Goal: Task Accomplishment & Management: Use online tool/utility

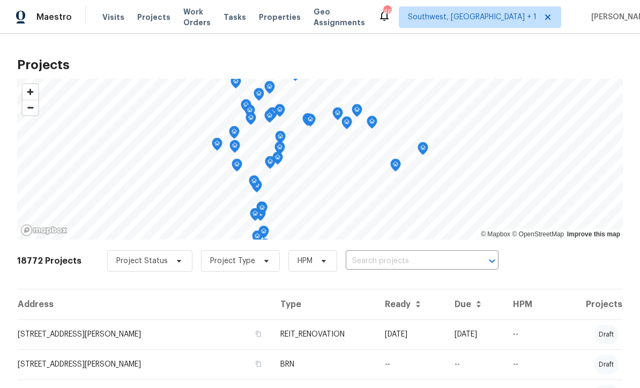
click at [412, 259] on input "text" at bounding box center [407, 261] width 123 height 17
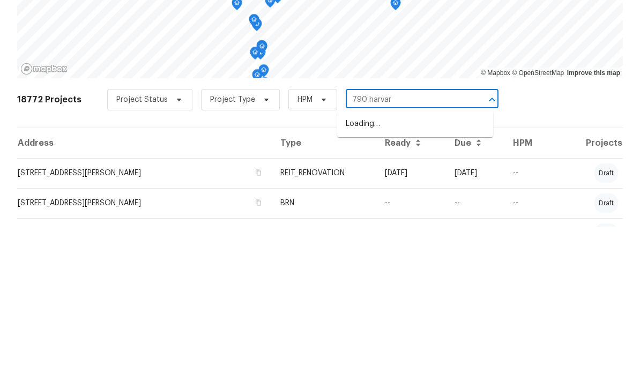
type input "790 [GEOGRAPHIC_DATA]"
click at [427, 277] on li "[STREET_ADDRESS]" at bounding box center [415, 286] width 156 height 18
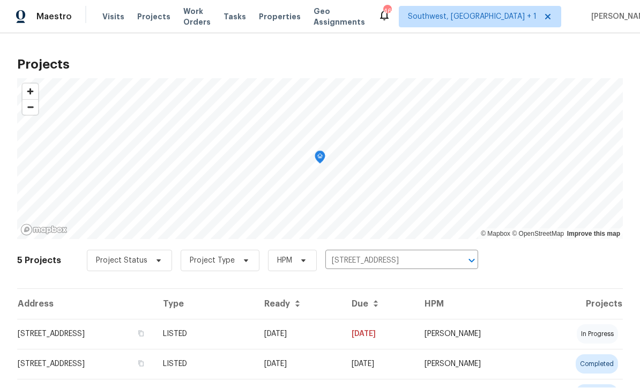
scroll to position [1, 0]
click at [338, 339] on td "[DATE]" at bounding box center [299, 334] width 87 height 30
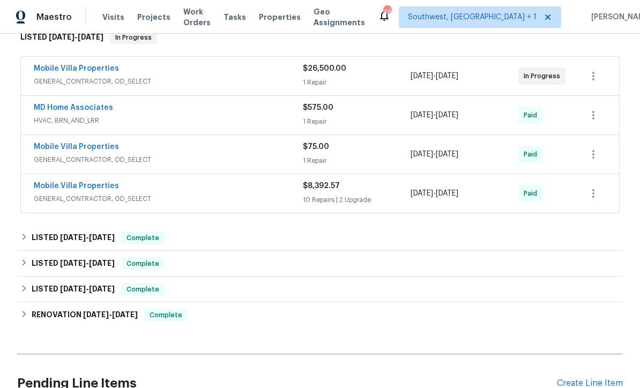
scroll to position [211, 0]
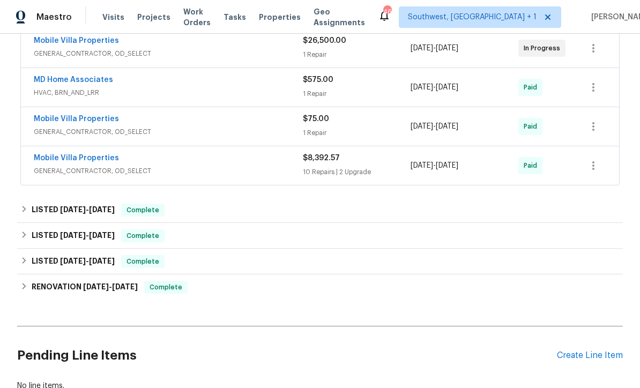
click at [588, 366] on div "Pending Line Items Create Line Item" at bounding box center [320, 356] width 606 height 50
click at [573, 358] on div "Create Line Item" at bounding box center [590, 356] width 66 height 10
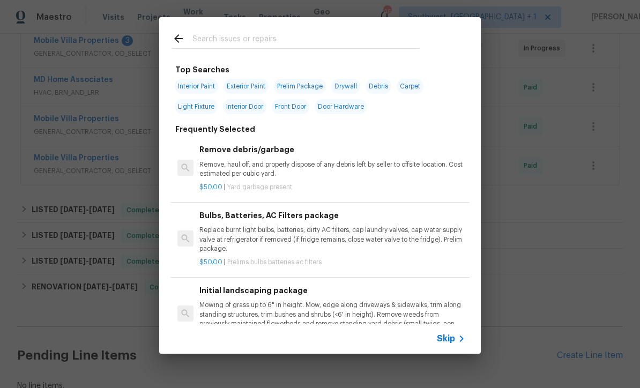
click at [453, 344] on div "Skip" at bounding box center [452, 338] width 31 height 13
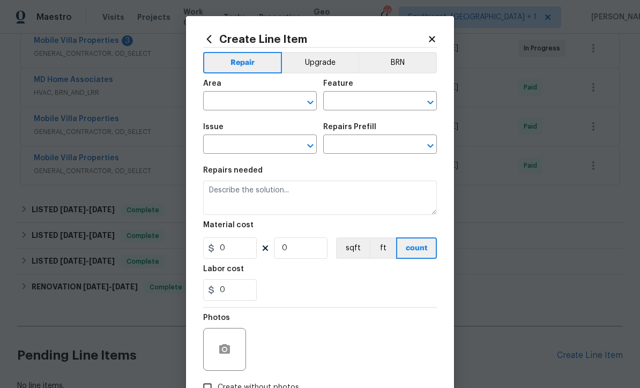
click at [242, 107] on input "text" at bounding box center [245, 102] width 84 height 17
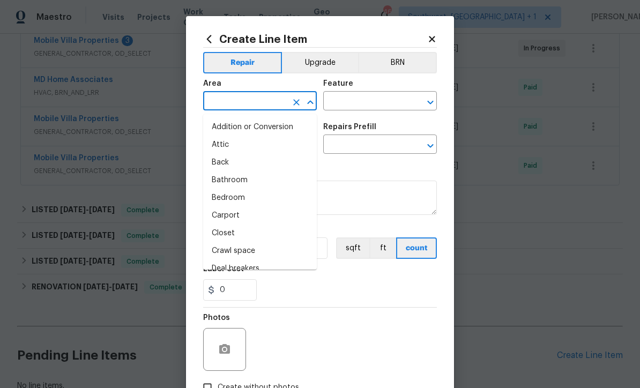
scroll to position [0, 0]
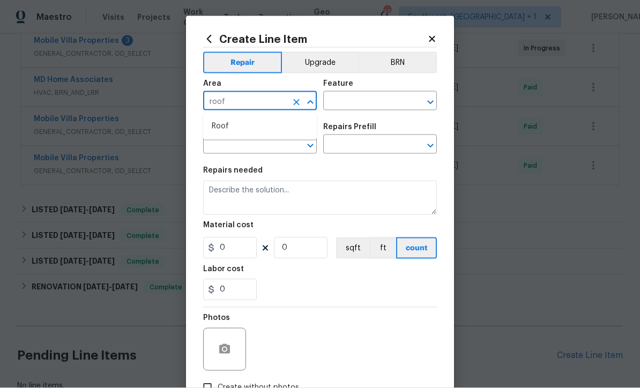
click at [213, 126] on li "Roof" at bounding box center [260, 127] width 114 height 18
type input "Roof"
click at [390, 98] on input "text" at bounding box center [365, 102] width 84 height 17
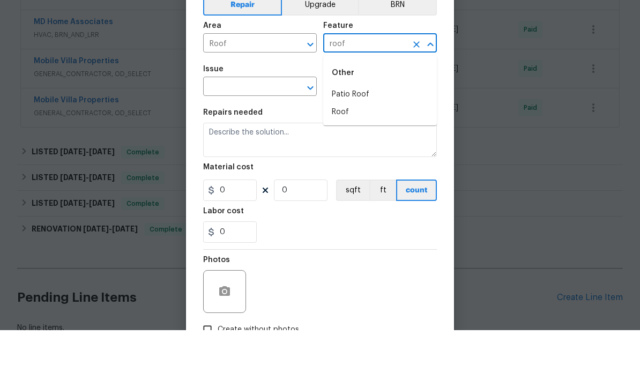
click at [356, 161] on li "Roof" at bounding box center [380, 170] width 114 height 18
type input "Roof"
click at [226, 137] on input "text" at bounding box center [245, 145] width 84 height 17
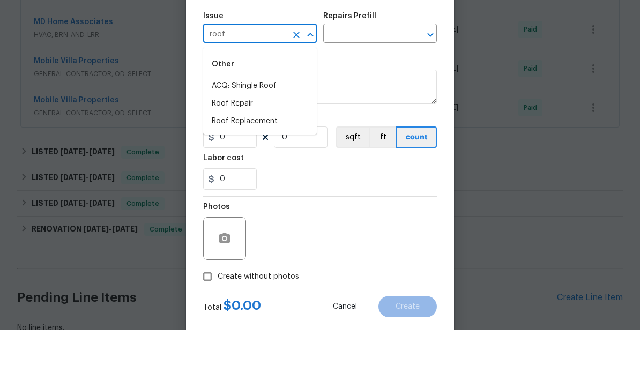
scroll to position [50, 0]
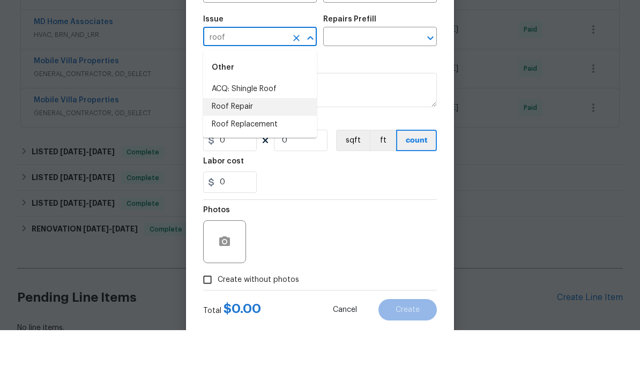
click at [220, 156] on li "Roof Repair" at bounding box center [260, 165] width 114 height 18
type input "Roof Repair"
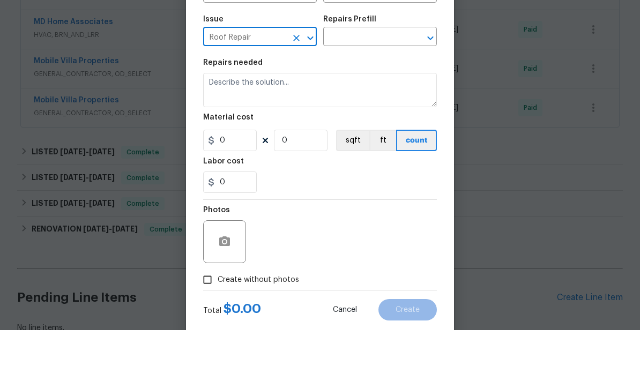
click at [382, 87] on input "text" at bounding box center [365, 95] width 84 height 17
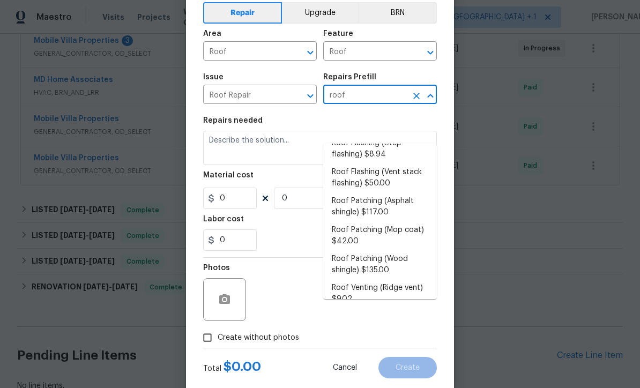
scroll to position [71, 0]
click at [386, 193] on li "Roof Patching (Asphalt shingle) $117.00" at bounding box center [380, 207] width 114 height 29
type input "Roof Patching (Asphalt shingle) $117.00"
type input "[PERSON_NAME] and Trim"
type textarea "Remove the existing damaged asphalt shingles (if present) and replace with new.…"
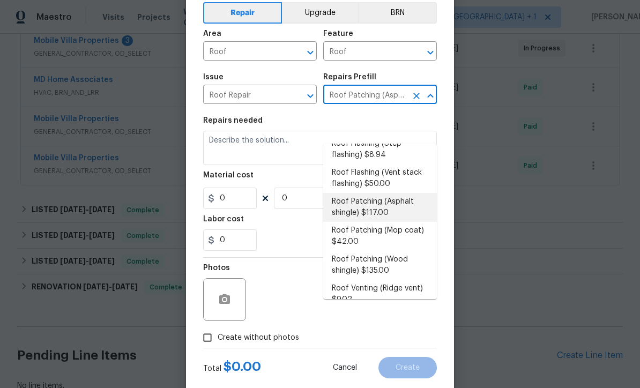
type input "1"
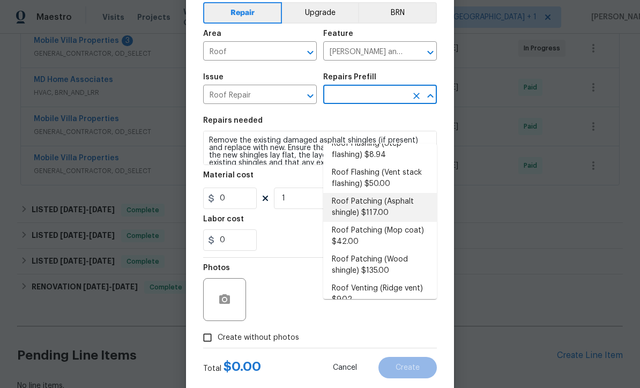
type input "Roof Patching (Asphalt shingle) $117.00"
type input "117"
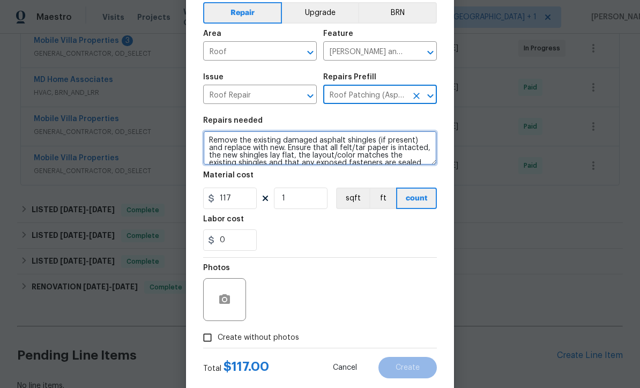
click at [207, 138] on textarea "Remove the existing damaged asphalt shingles (if present) and replace with new.…" at bounding box center [320, 148] width 234 height 34
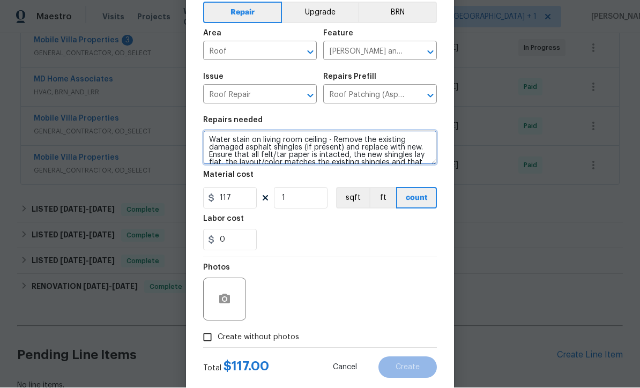
type textarea "Water stain on living room ceiling - Remove the existing damaged asphalt shingl…"
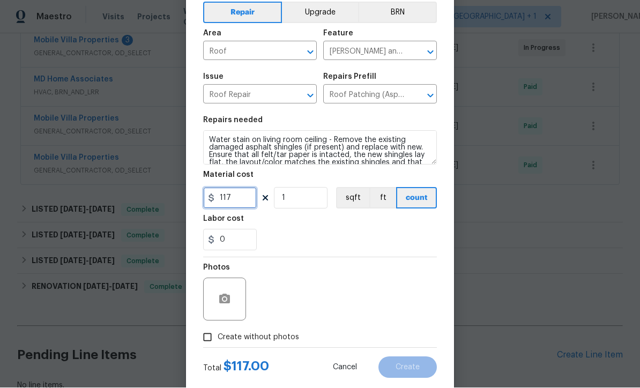
click at [239, 203] on input "117" at bounding box center [230, 198] width 54 height 21
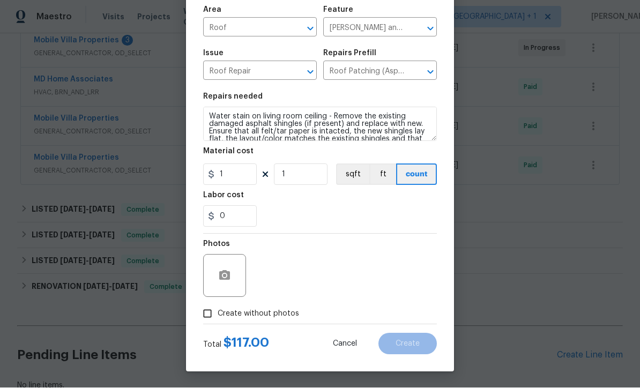
scroll to position [76, 0]
click at [214, 280] on button "button" at bounding box center [225, 276] width 26 height 26
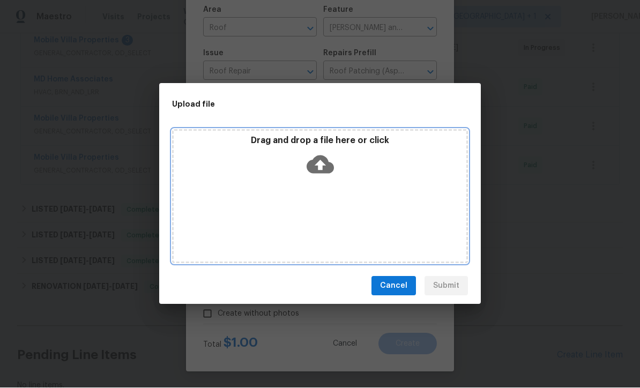
click at [324, 176] on icon at bounding box center [320, 164] width 27 height 27
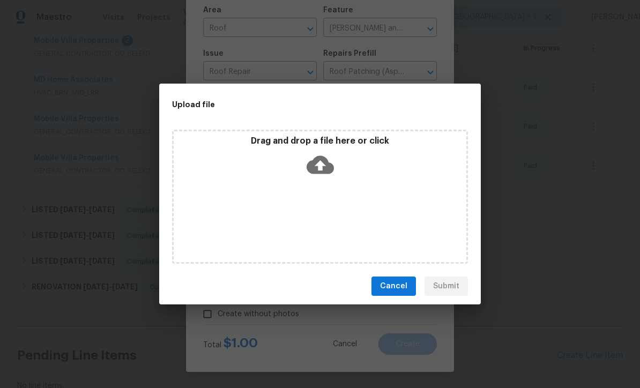
scroll to position [211, 0]
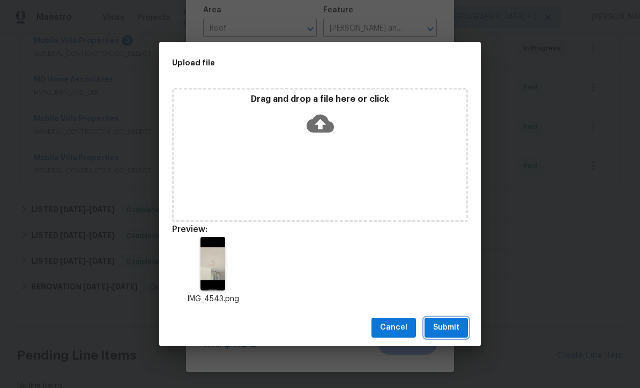
click at [449, 334] on span "Submit" at bounding box center [446, 327] width 26 height 13
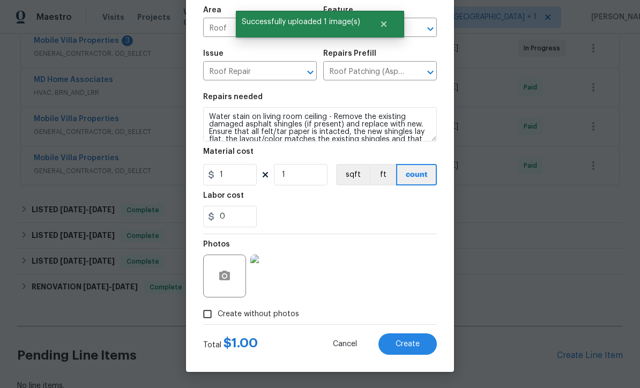
click at [404, 267] on div "Photos" at bounding box center [320, 269] width 234 height 70
click at [235, 184] on input "1" at bounding box center [230, 174] width 54 height 21
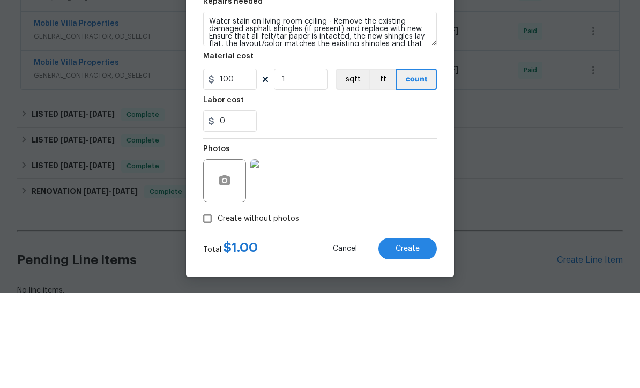
scroll to position [35, 0]
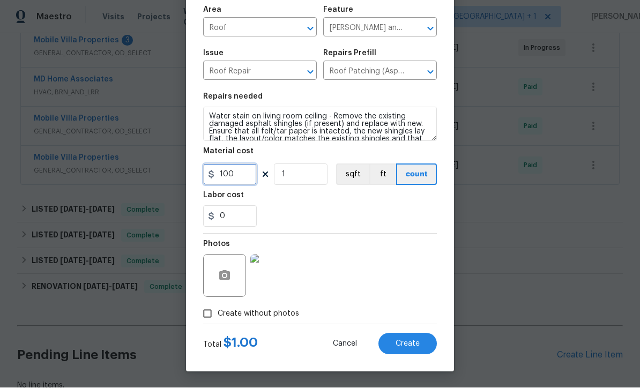
type input "100"
click at [408, 344] on span "Create" at bounding box center [408, 344] width 24 height 8
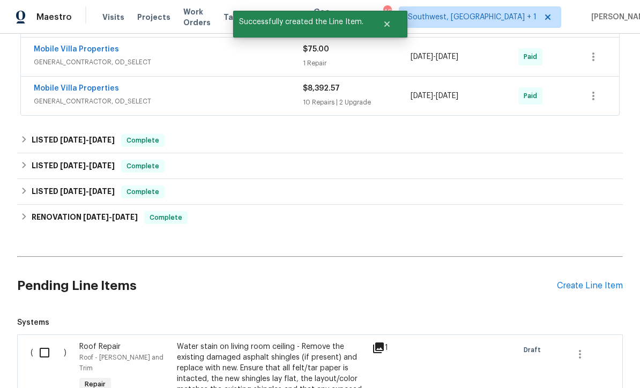
scroll to position [282, 0]
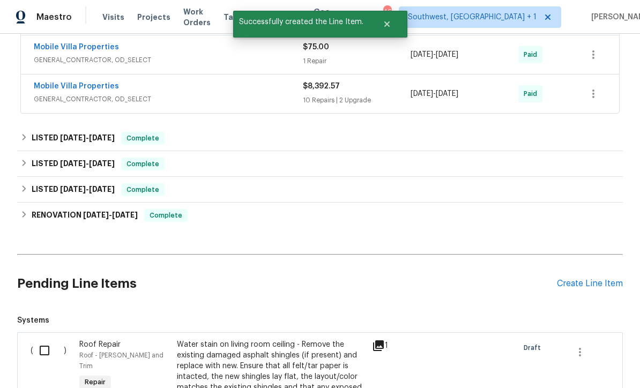
click at [39, 339] on input "checkbox" at bounding box center [48, 350] width 31 height 23
checkbox input "true"
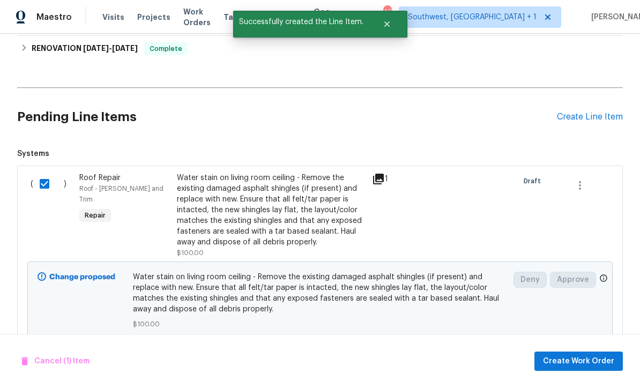
scroll to position [449, 0]
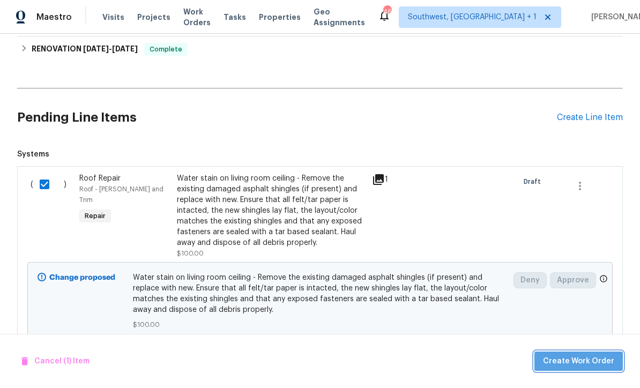
click at [591, 358] on span "Create Work Order" at bounding box center [578, 361] width 71 height 13
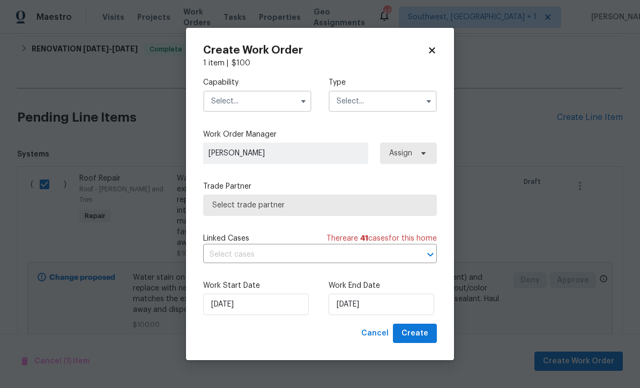
click at [261, 99] on input "text" at bounding box center [257, 101] width 108 height 21
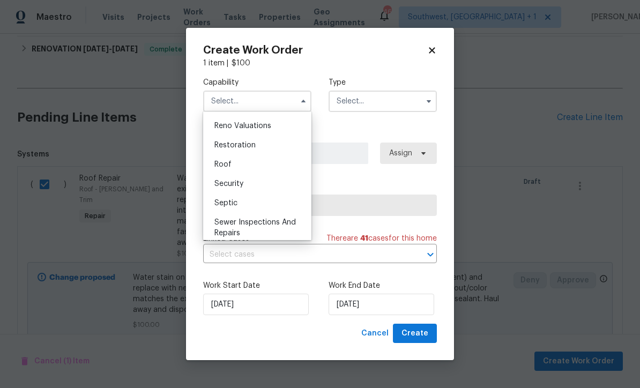
scroll to position [1052, 0]
click at [239, 169] on div "Roof" at bounding box center [257, 164] width 103 height 19
type input "Roof"
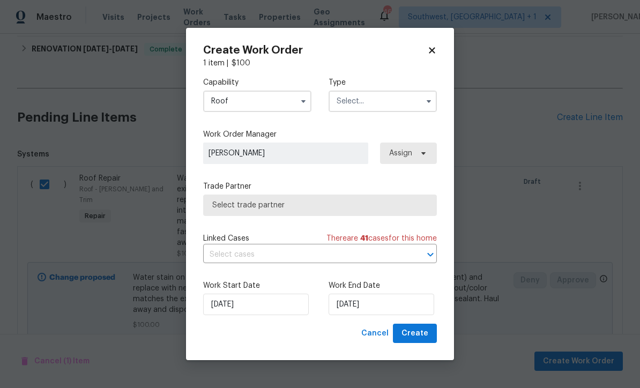
click at [393, 94] on input "text" at bounding box center [383, 101] width 108 height 21
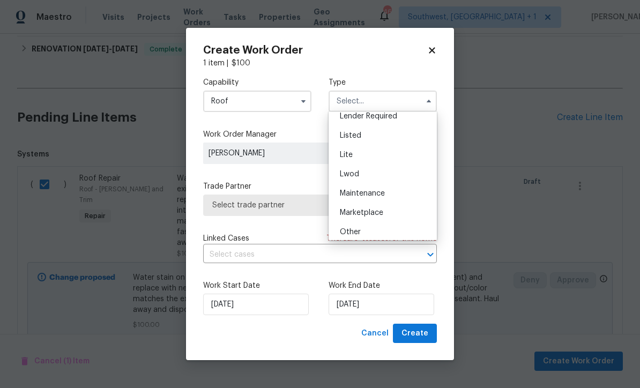
scroll to position [102, 0]
click at [371, 138] on div "Listed" at bounding box center [382, 137] width 103 height 19
type input "Listed"
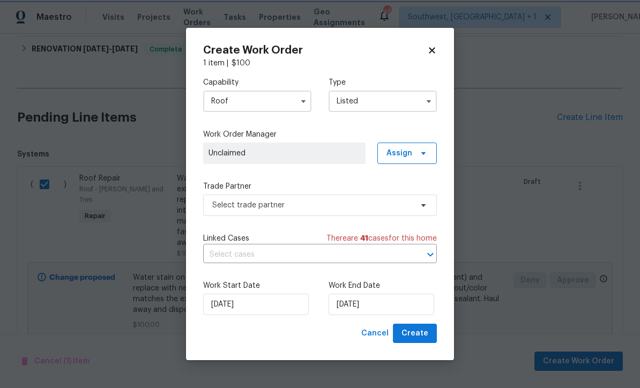
scroll to position [0, 0]
click at [418, 150] on span at bounding box center [422, 153] width 12 height 9
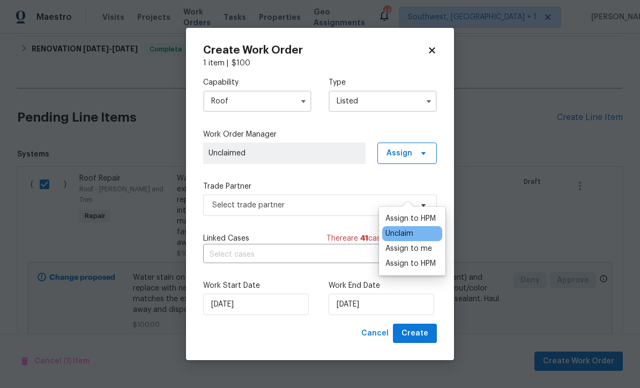
click at [406, 243] on div "Assign to me" at bounding box center [408, 248] width 47 height 11
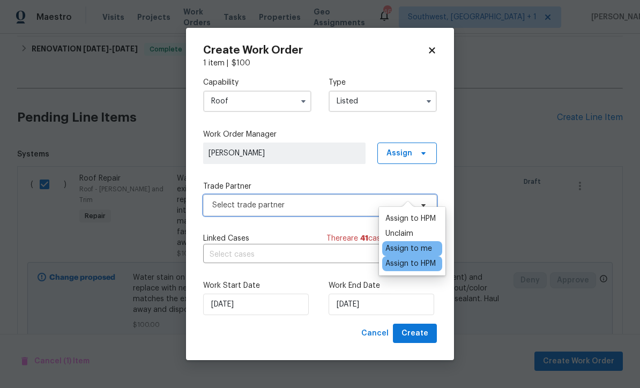
click at [302, 202] on span "Select trade partner" at bounding box center [312, 205] width 200 height 11
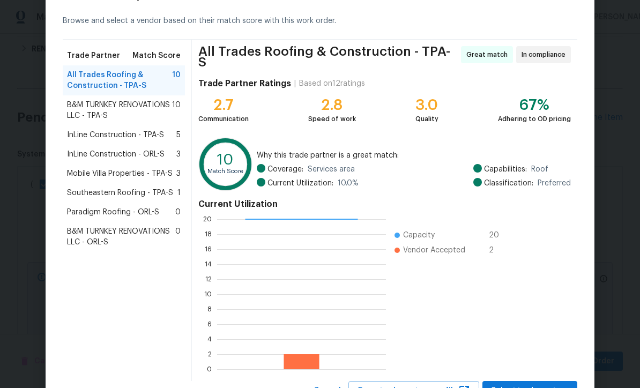
scroll to position [83, 0]
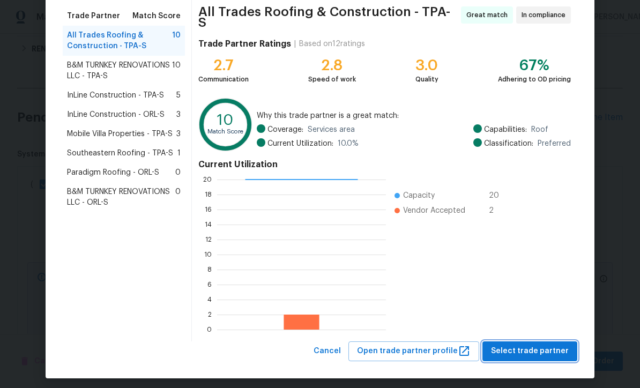
click at [531, 354] on button "Select trade partner" at bounding box center [529, 351] width 95 height 20
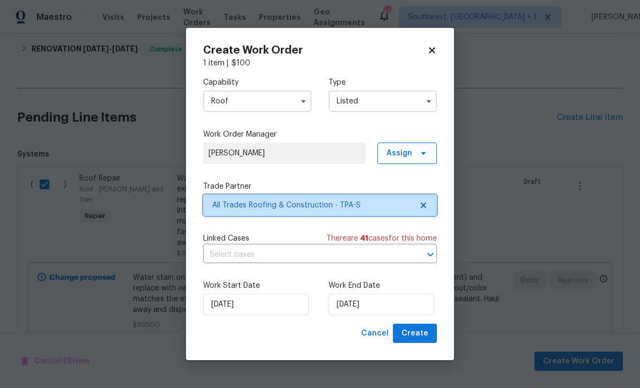
scroll to position [0, 0]
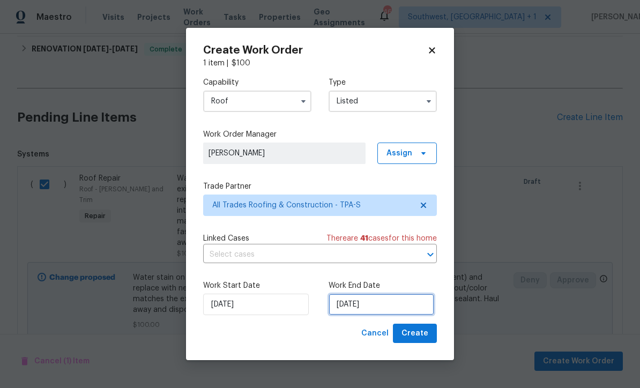
click at [397, 314] on input "[DATE]" at bounding box center [382, 304] width 106 height 21
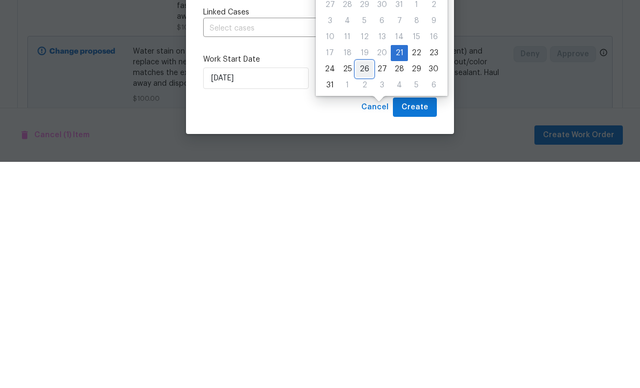
click at [365, 288] on div "26" at bounding box center [364, 295] width 17 height 15
type input "[DATE]"
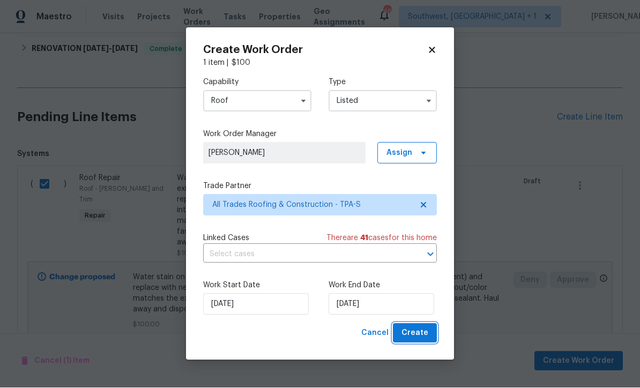
click at [413, 340] on span "Create" at bounding box center [414, 333] width 27 height 13
checkbox input "false"
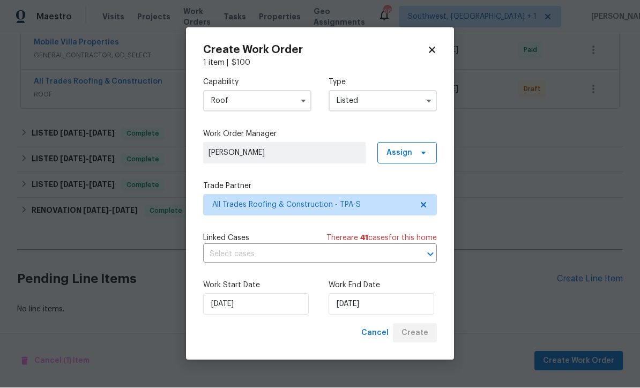
scroll to position [290, 0]
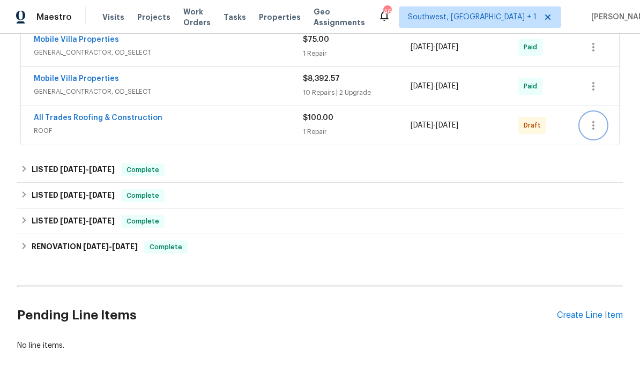
click at [592, 119] on icon "button" at bounding box center [593, 125] width 13 height 13
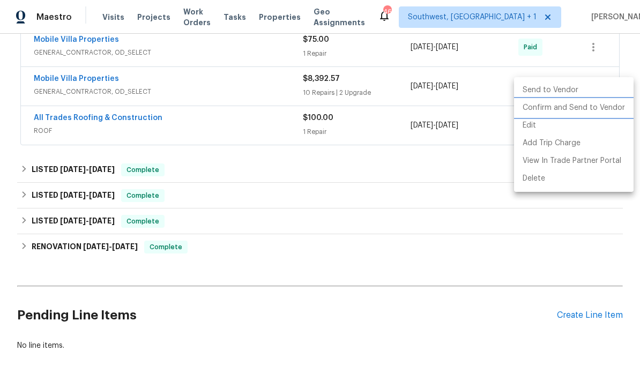
click at [577, 109] on li "Confirm and Send to Vendor" at bounding box center [574, 108] width 120 height 18
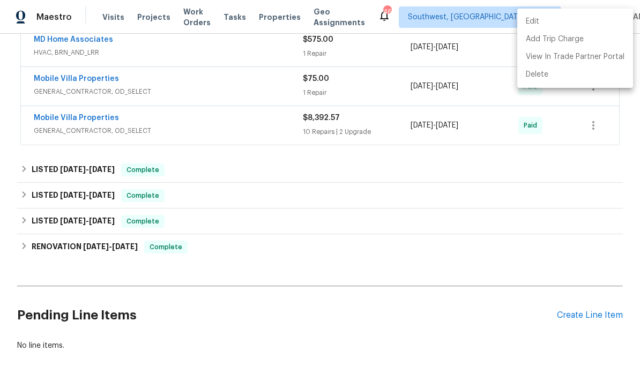
click at [427, 261] on div at bounding box center [320, 194] width 640 height 388
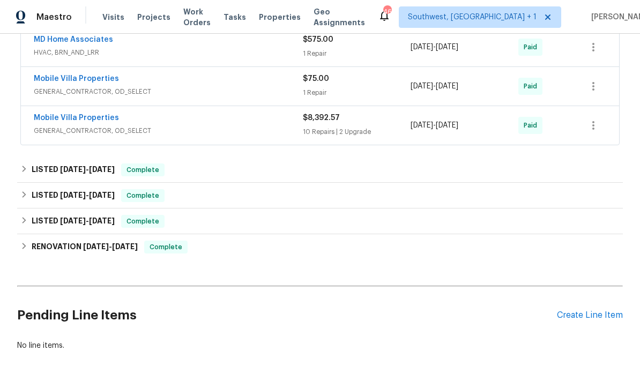
scroll to position [70, 0]
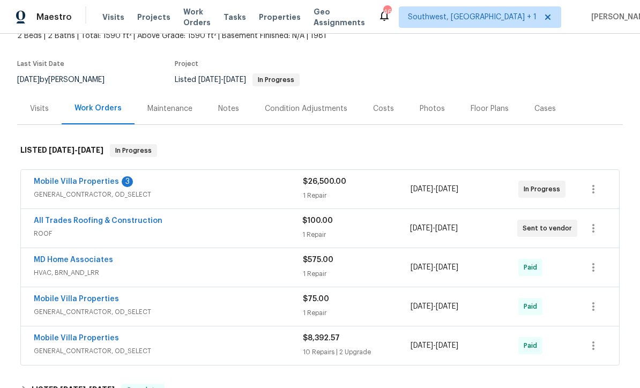
click at [94, 178] on link "Mobile Villa Properties" at bounding box center [76, 182] width 85 height 8
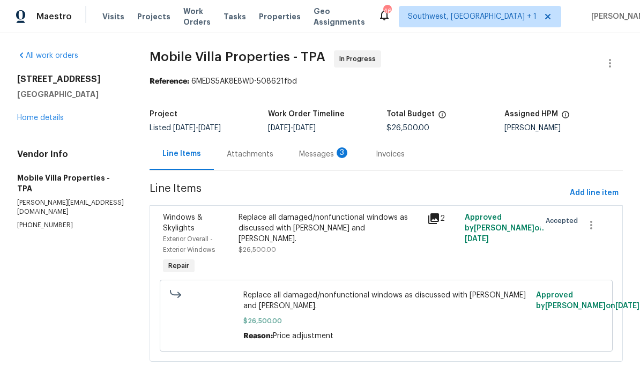
scroll to position [1, 0]
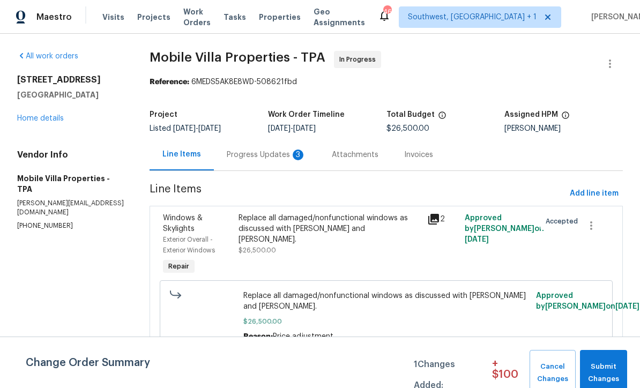
click at [269, 160] on div "Progress Updates 3" at bounding box center [266, 155] width 105 height 32
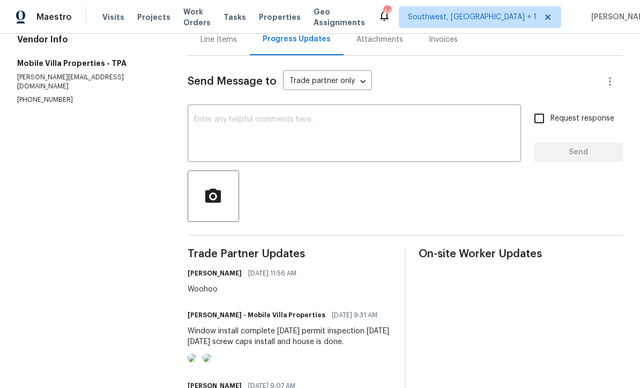
scroll to position [111, 0]
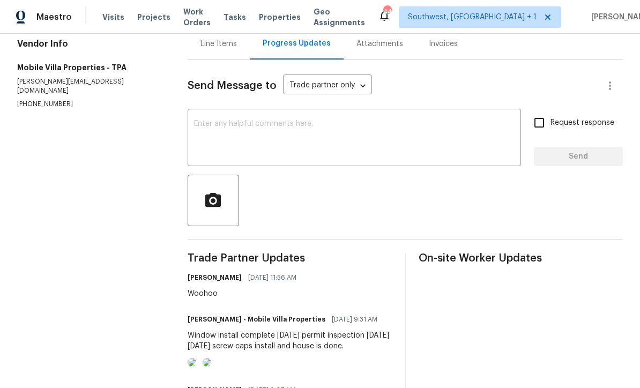
click at [331, 130] on textarea at bounding box center [354, 139] width 321 height 38
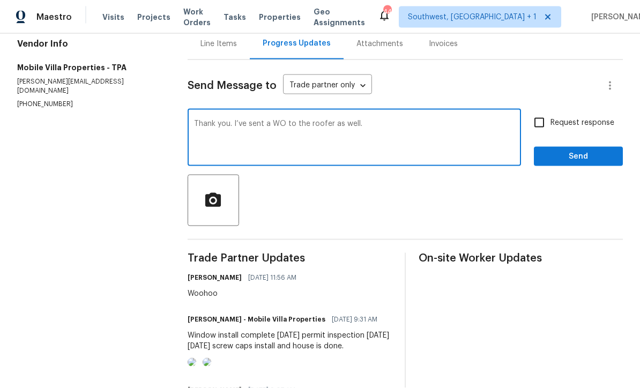
type textarea "Thank you. I’ve sent a WO to the roofer as well."
click at [537, 132] on input "Request response" at bounding box center [539, 122] width 23 height 23
checkbox input "true"
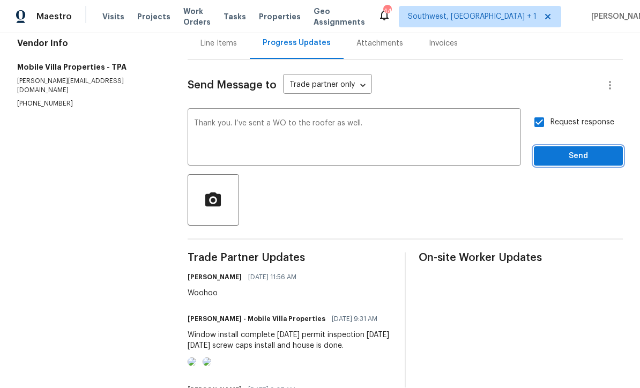
click at [574, 151] on span "Send" at bounding box center [578, 156] width 72 height 13
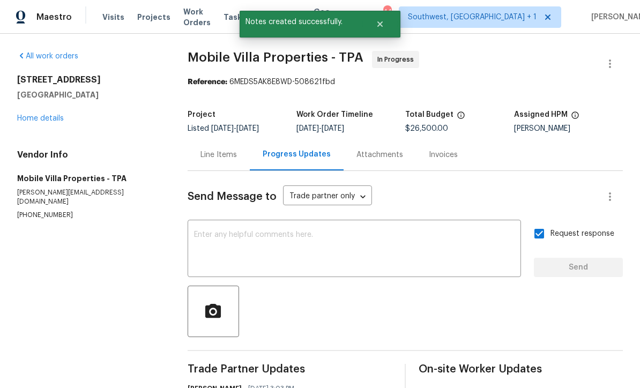
click at [29, 121] on link "Home details" at bounding box center [40, 119] width 47 height 8
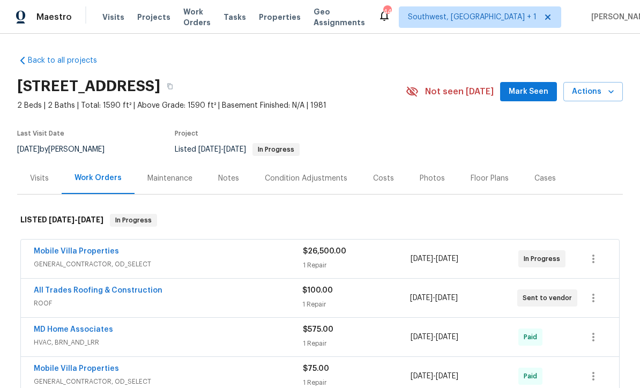
click at [143, 17] on span "Projects" at bounding box center [153, 17] width 33 height 11
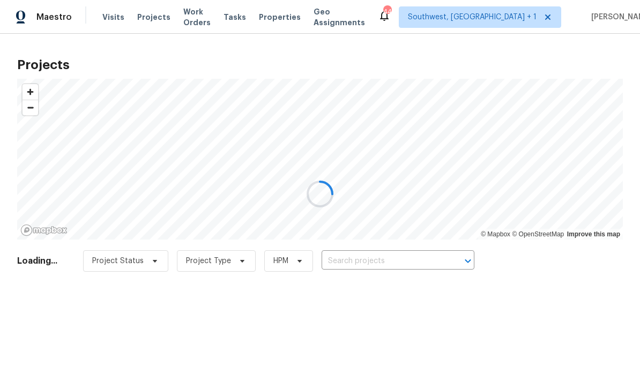
click at [410, 262] on div at bounding box center [320, 194] width 640 height 388
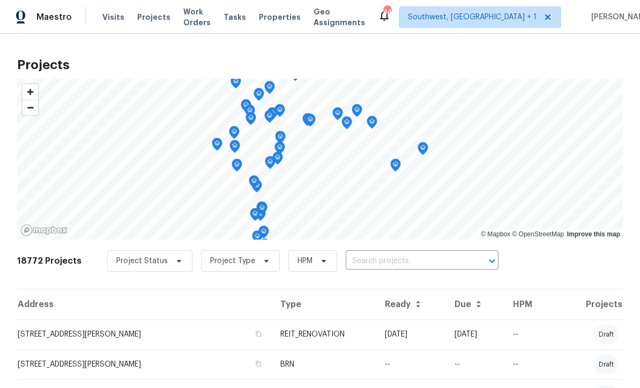
click at [408, 266] on input "text" at bounding box center [407, 261] width 123 height 17
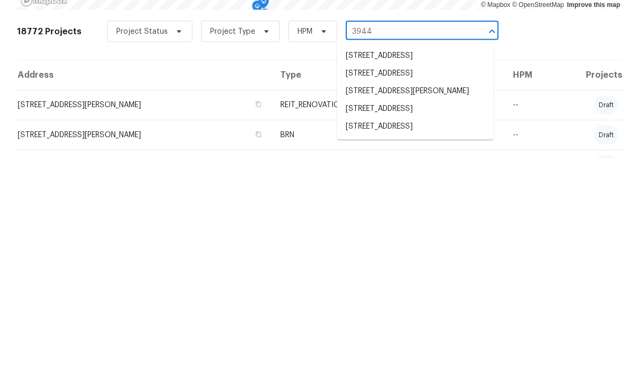
scroll to position [35, 0]
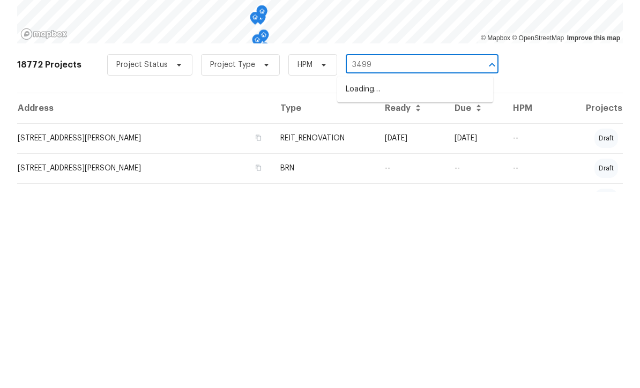
type input "3499"
click at [409, 277] on li "[STREET_ADDRESS]" at bounding box center [415, 286] width 156 height 18
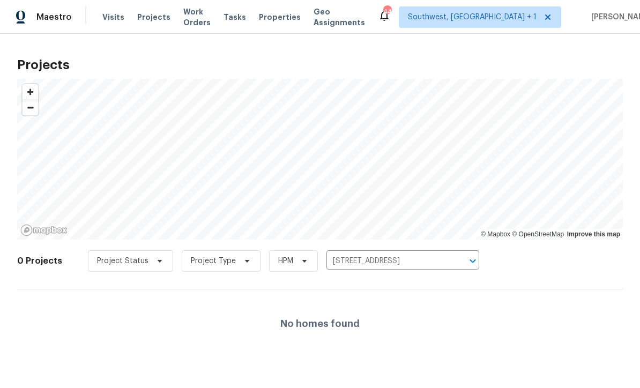
click at [466, 266] on icon "Open" at bounding box center [472, 261] width 13 height 13
click at [416, 324] on div "No homes found" at bounding box center [320, 323] width 606 height 69
